Goal: Task Accomplishment & Management: Manage account settings

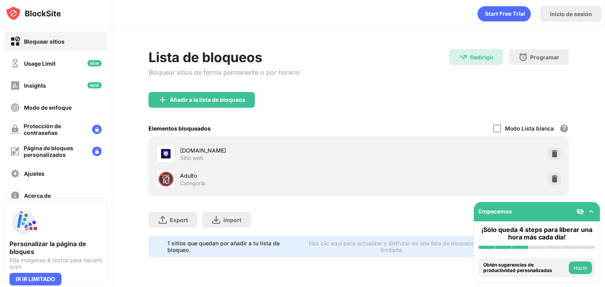
click at [554, 185] on div "🔞 Adulto Categoría" at bounding box center [358, 178] width 411 height 25
click at [558, 179] on img at bounding box center [554, 179] width 8 height 8
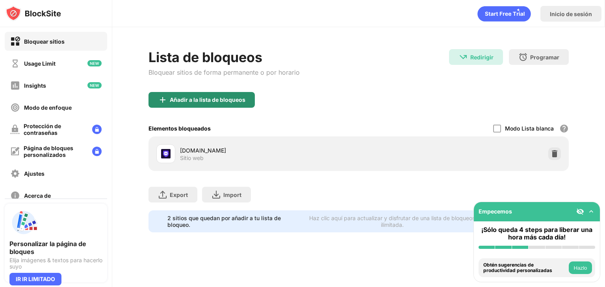
click at [183, 99] on div "Añadir a la lista de bloqueos" at bounding box center [208, 100] width 76 height 6
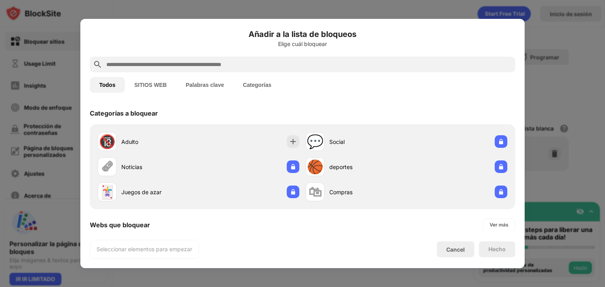
click at [220, 67] on input "text" at bounding box center [308, 64] width 406 height 9
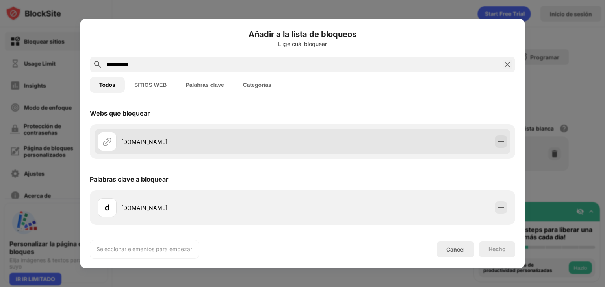
type input "**********"
click at [221, 140] on div "[DOMAIN_NAME]" at bounding box center [211, 142] width 181 height 8
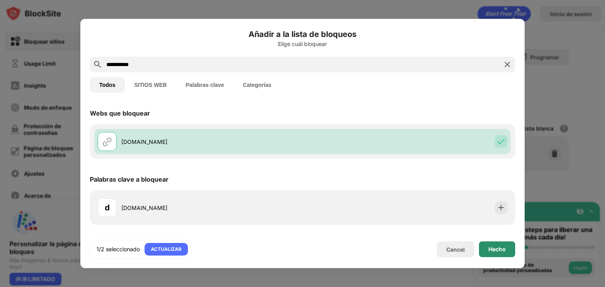
click at [513, 256] on div "Hecho" at bounding box center [497, 250] width 36 height 16
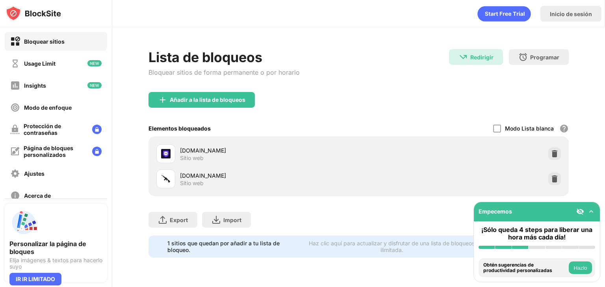
click at [590, 208] on img at bounding box center [591, 212] width 8 height 8
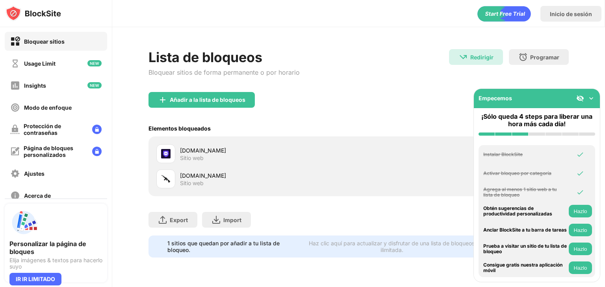
click at [590, 103] on div "Empecemos" at bounding box center [537, 98] width 126 height 19
click at [590, 101] on img at bounding box center [591, 98] width 8 height 8
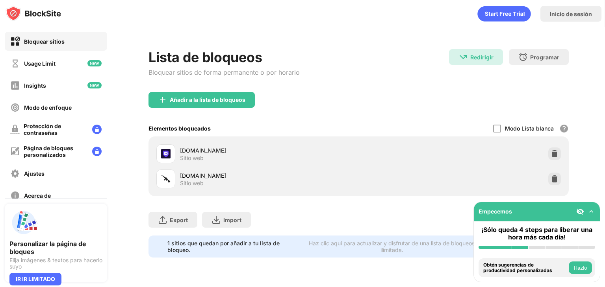
click at [592, 206] on div "Empecemos" at bounding box center [537, 211] width 126 height 19
click at [593, 209] on img at bounding box center [591, 212] width 8 height 8
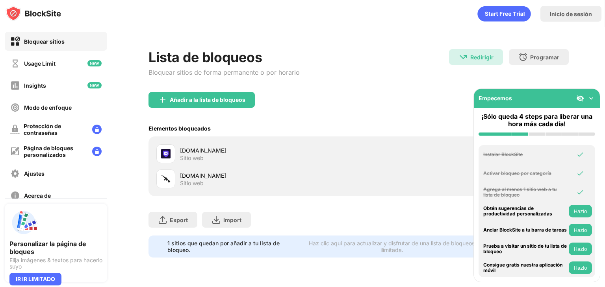
click at [579, 100] on img at bounding box center [580, 98] width 8 height 8
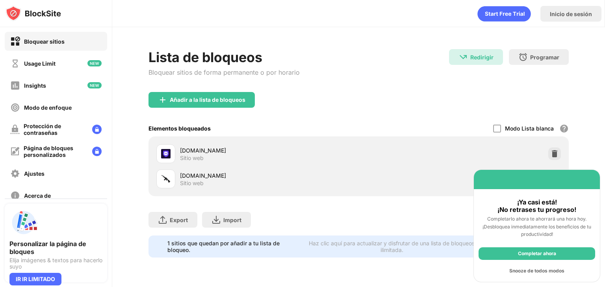
drag, startPoint x: 539, startPoint y: 178, endPoint x: 546, endPoint y: 141, distance: 37.7
click at [546, 141] on div "Bloquear sitios Usage Limit Insights Modo de enfoque Protección de contraseñas …" at bounding box center [302, 143] width 605 height 287
click at [546, 273] on div "Snooze de todos modos" at bounding box center [536, 271] width 117 height 13
